Goal: Entertainment & Leisure: Consume media (video, audio)

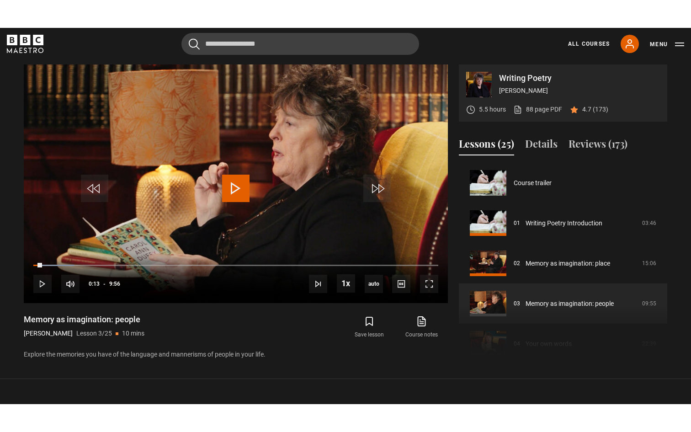
scroll to position [80, 0]
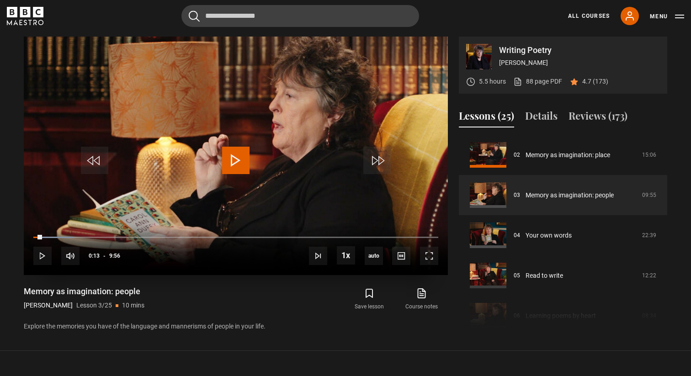
click at [241, 158] on span "Video Player" at bounding box center [235, 160] width 27 height 27
click at [427, 254] on span "Video Player" at bounding box center [429, 256] width 18 height 18
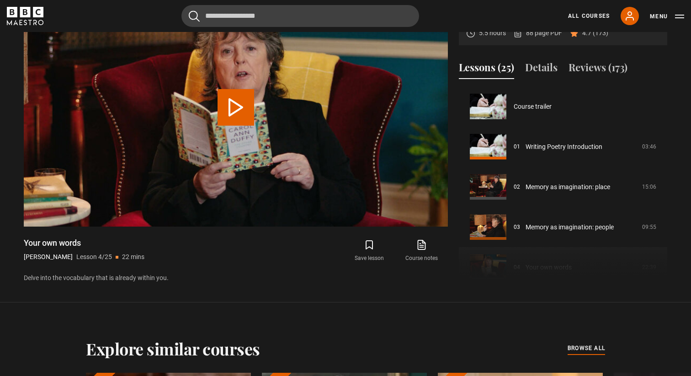
scroll to position [121, 0]
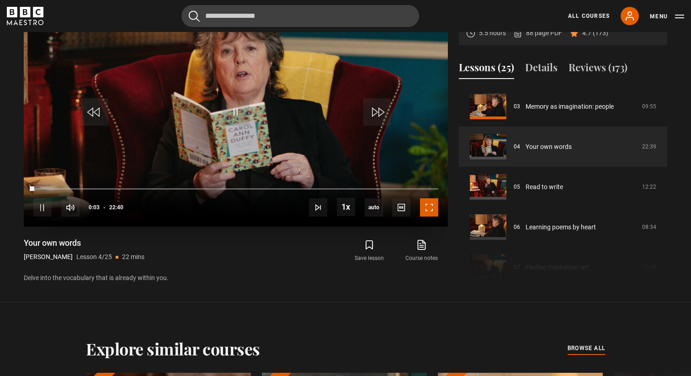
click at [430, 211] on span "Video Player" at bounding box center [429, 207] width 18 height 18
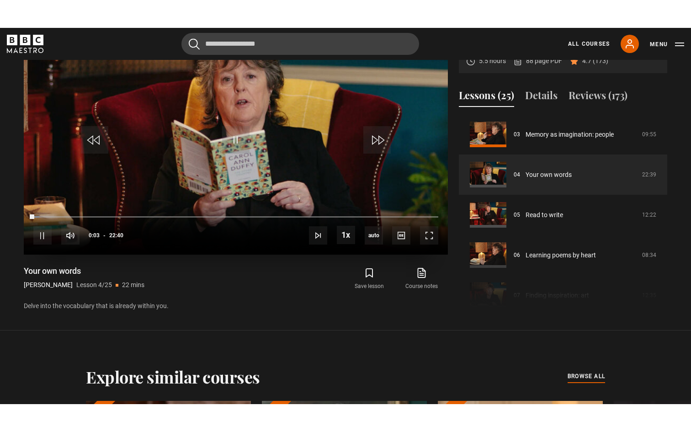
scroll to position [424, 0]
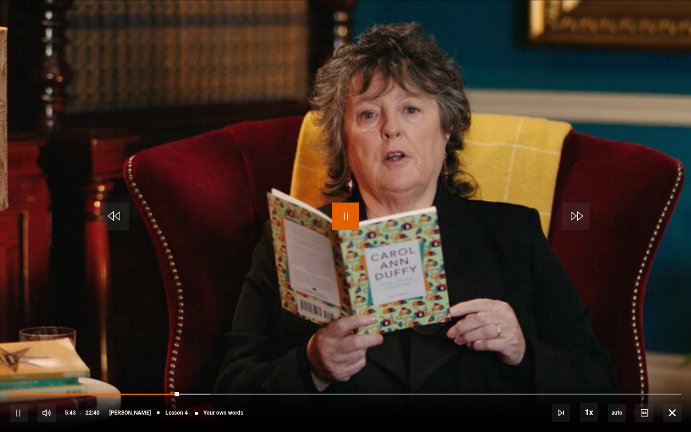
click at [346, 219] on span "Video Player" at bounding box center [345, 215] width 27 height 27
click at [346, 213] on span "Video Player" at bounding box center [345, 215] width 27 height 27
click at [561, 376] on span "Video Player" at bounding box center [561, 412] width 18 height 18
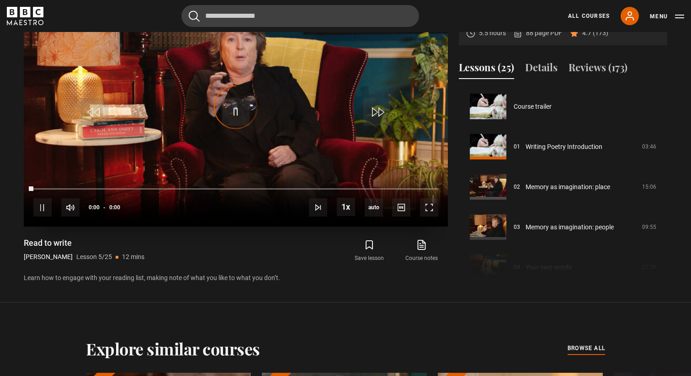
scroll to position [161, 0]
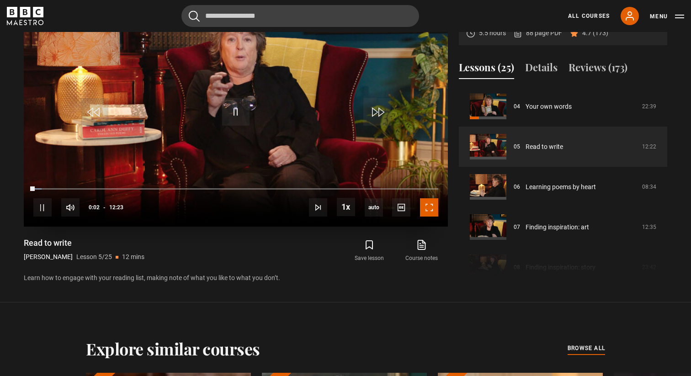
click at [430, 207] on span "Video Player" at bounding box center [429, 207] width 18 height 18
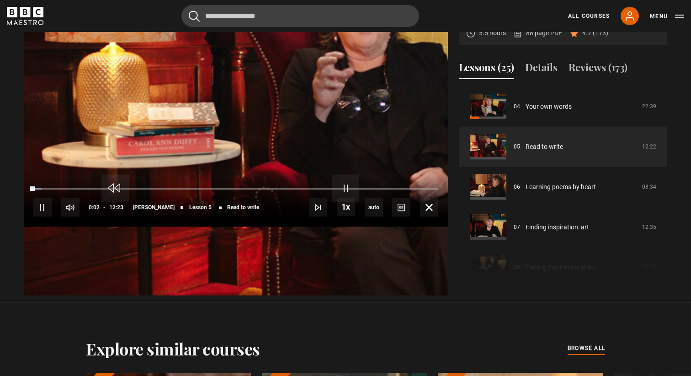
scroll to position [424, 0]
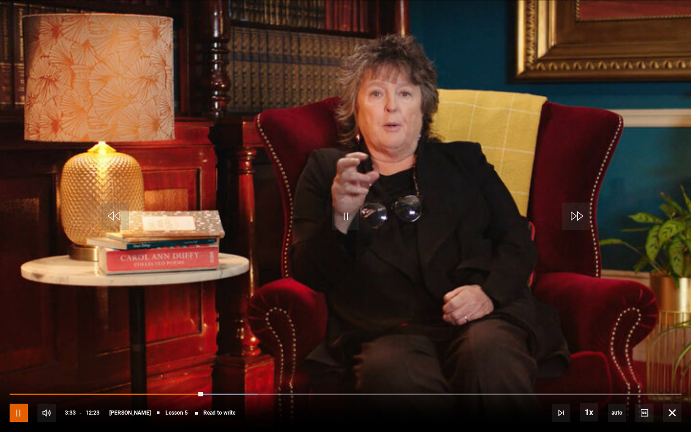
click at [16, 376] on span "Video Player" at bounding box center [19, 412] width 18 height 18
